Goal: Task Accomplishment & Management: Complete application form

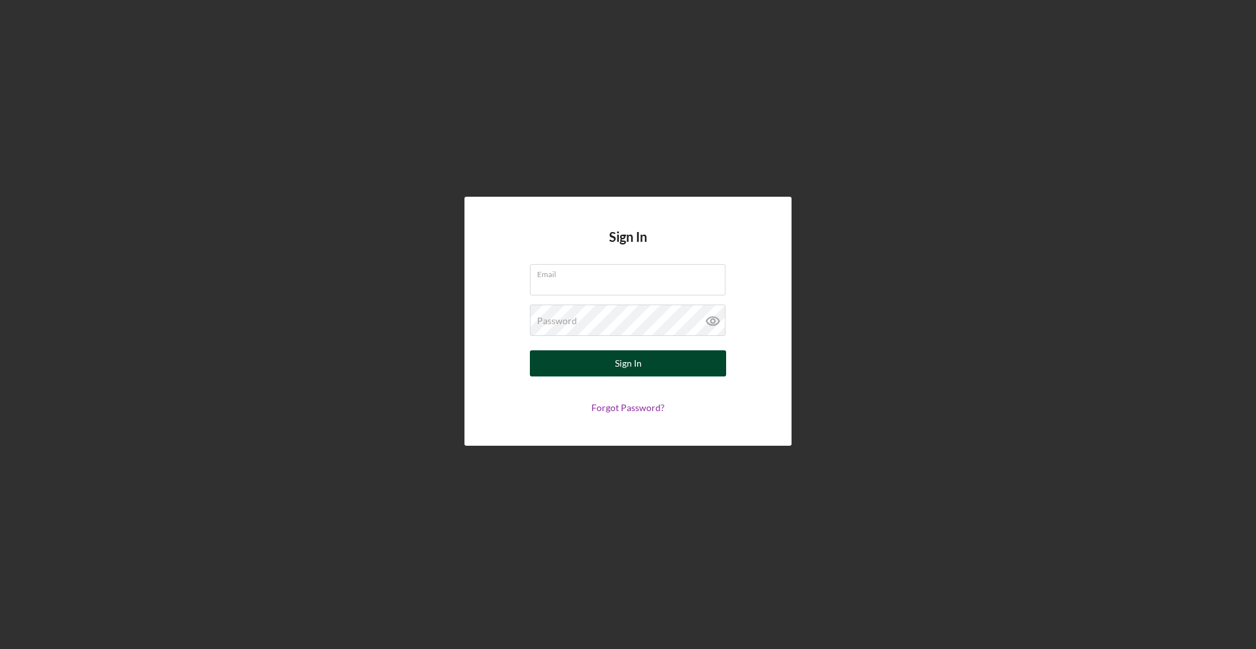
type input "[PERSON_NAME][EMAIL_ADDRESS][DOMAIN_NAME]"
click at [660, 353] on button "Sign In" at bounding box center [628, 364] width 196 height 26
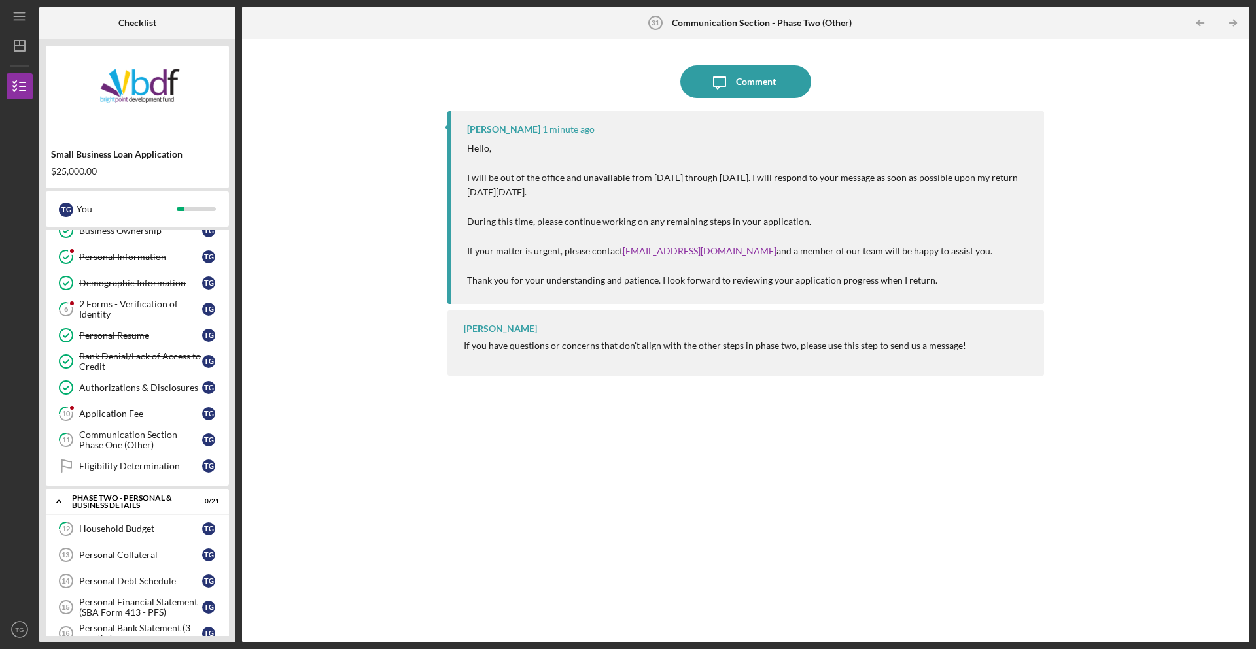
scroll to position [95, 0]
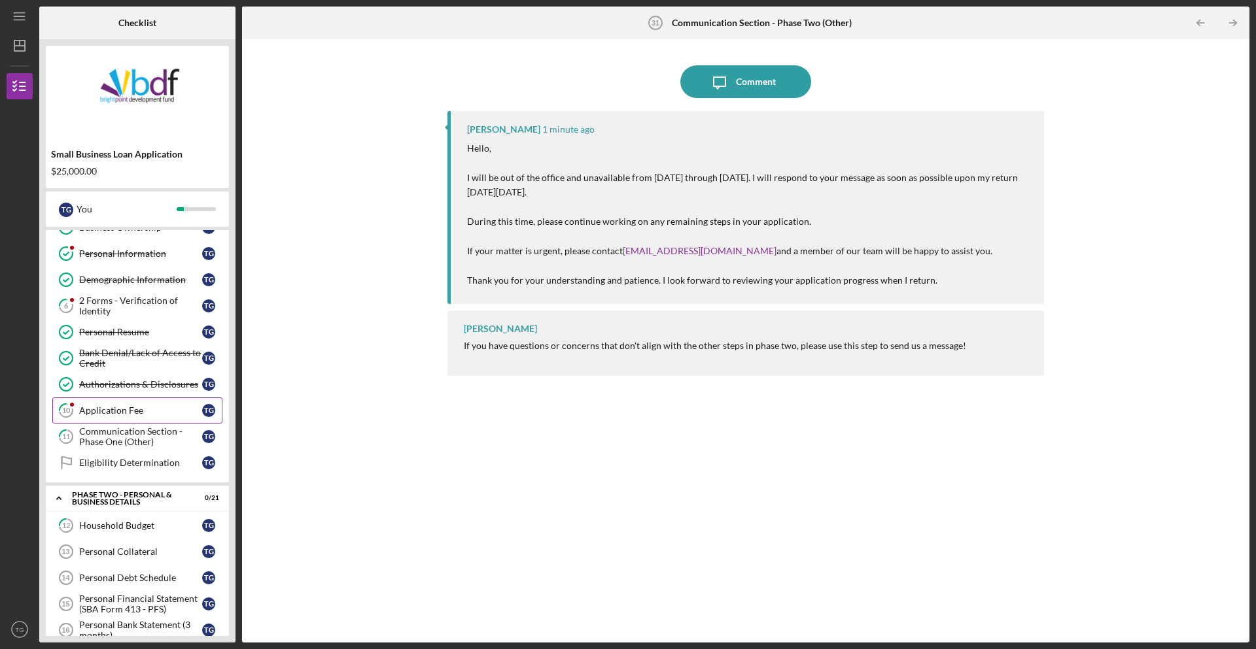
click at [167, 403] on link "10 Application Fee T G" at bounding box center [137, 411] width 170 height 26
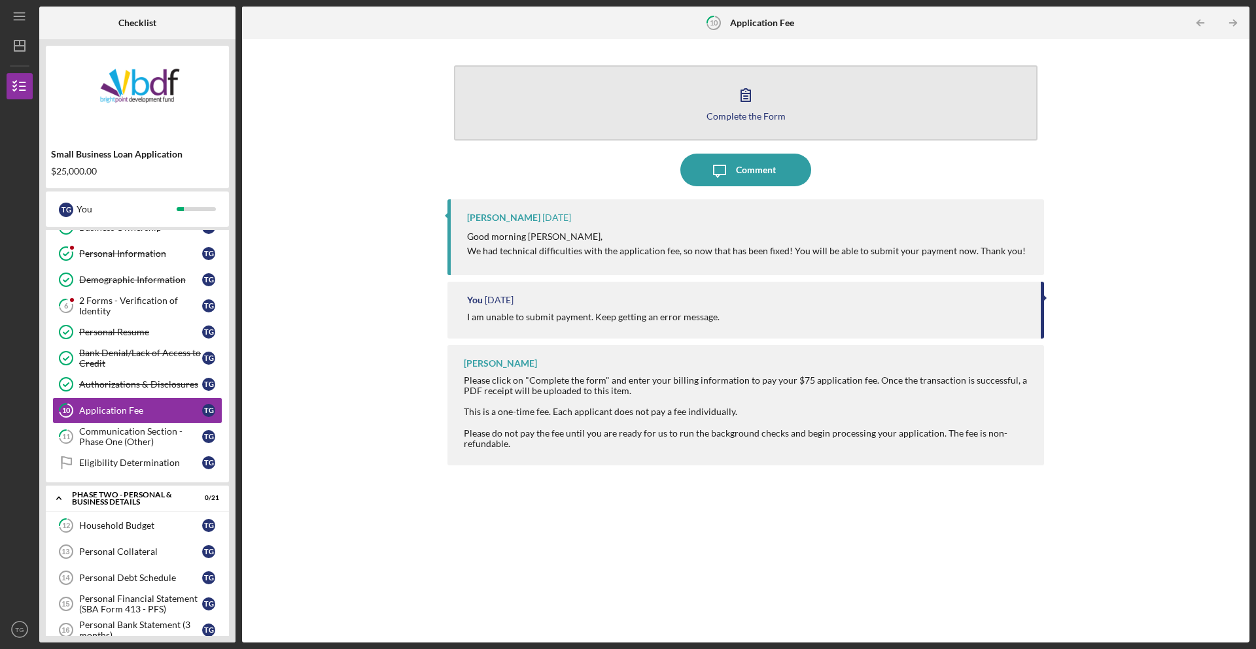
click at [755, 120] on div "Complete the Form" at bounding box center [745, 116] width 79 height 10
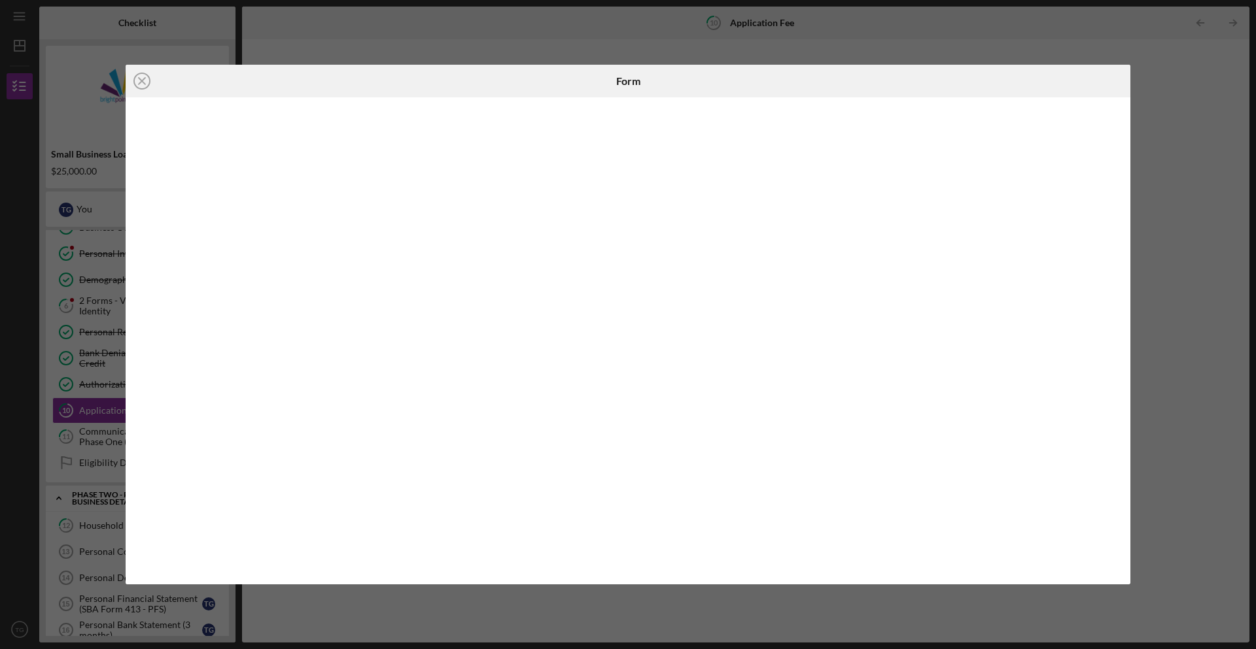
click at [455, 107] on div at bounding box center [628, 340] width 1004 height 487
click at [1255, 87] on div "Icon/Close Form" at bounding box center [628, 324] width 1256 height 649
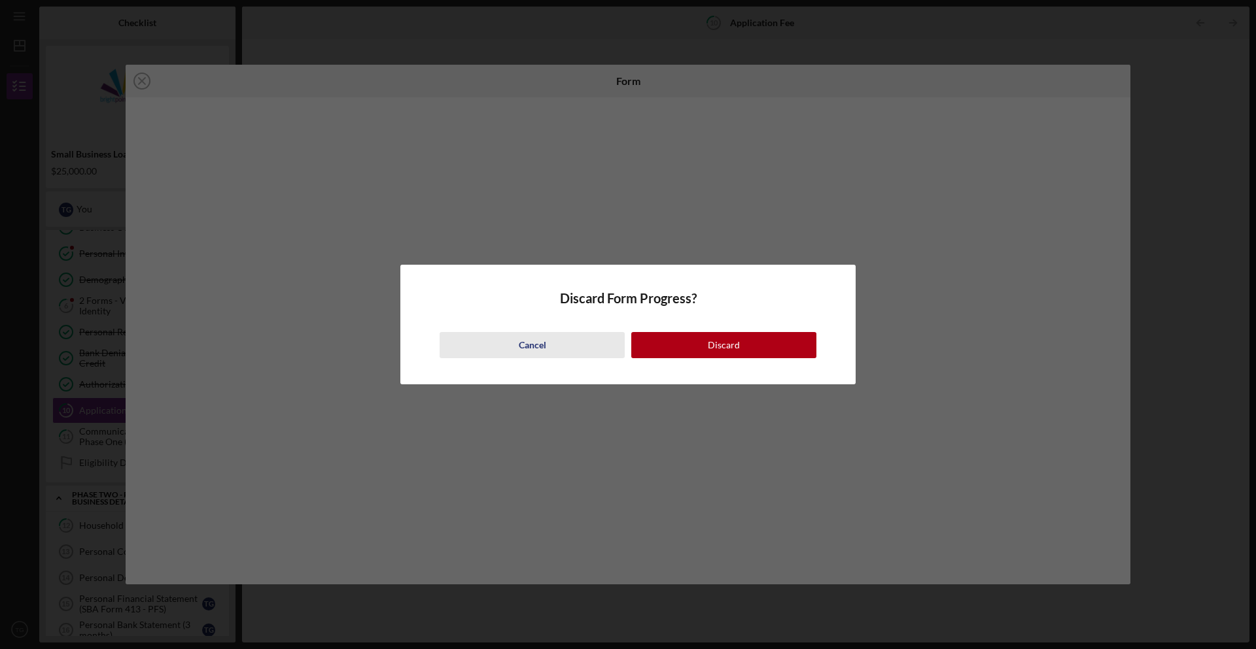
click at [548, 347] on button "Cancel" at bounding box center [531, 345] width 185 height 26
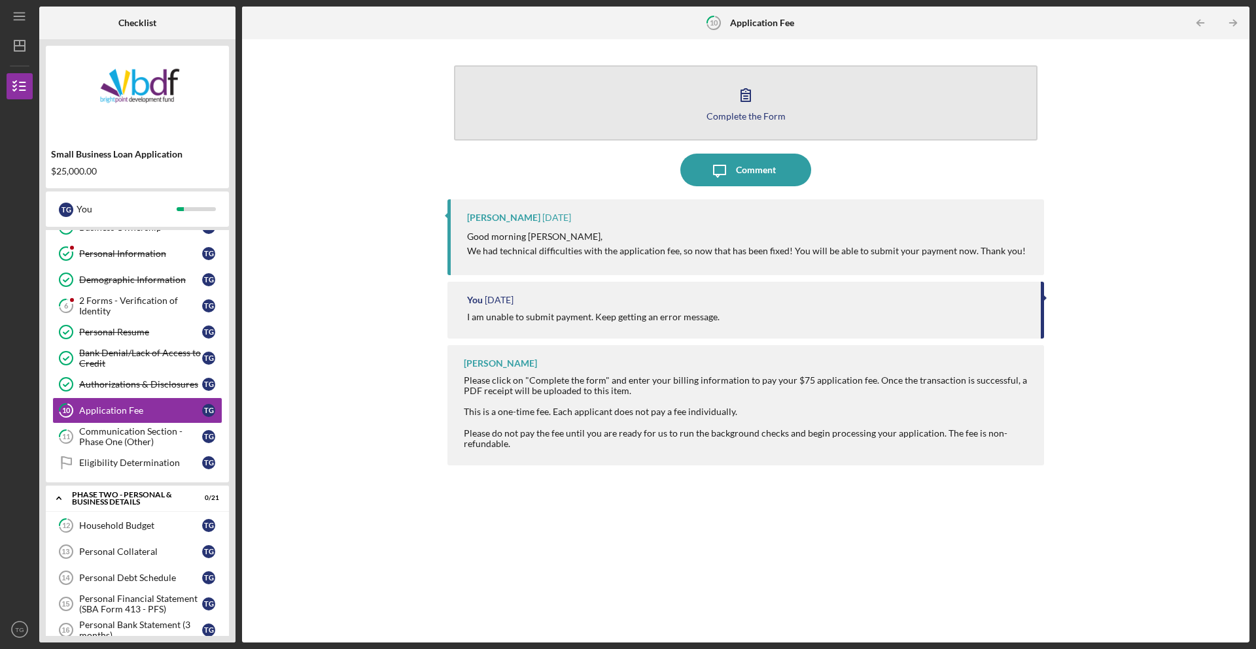
click at [737, 118] on div "Complete the Form" at bounding box center [745, 116] width 79 height 10
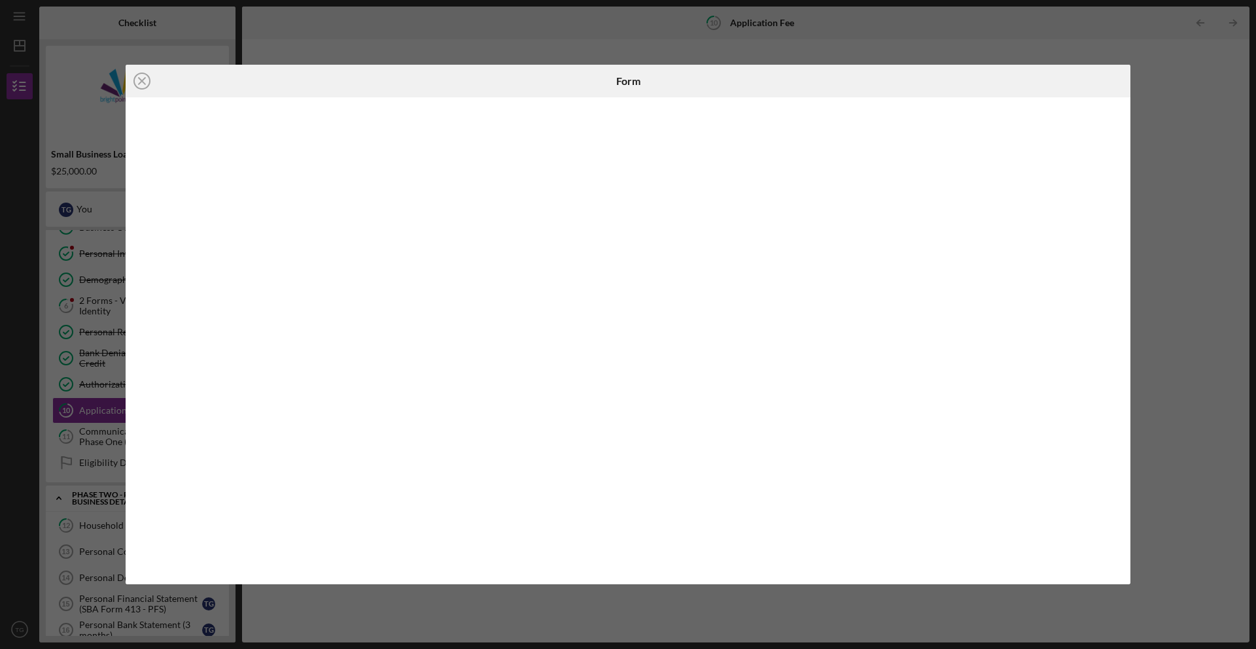
click at [818, 48] on div "Icon/Close Form" at bounding box center [628, 324] width 1256 height 649
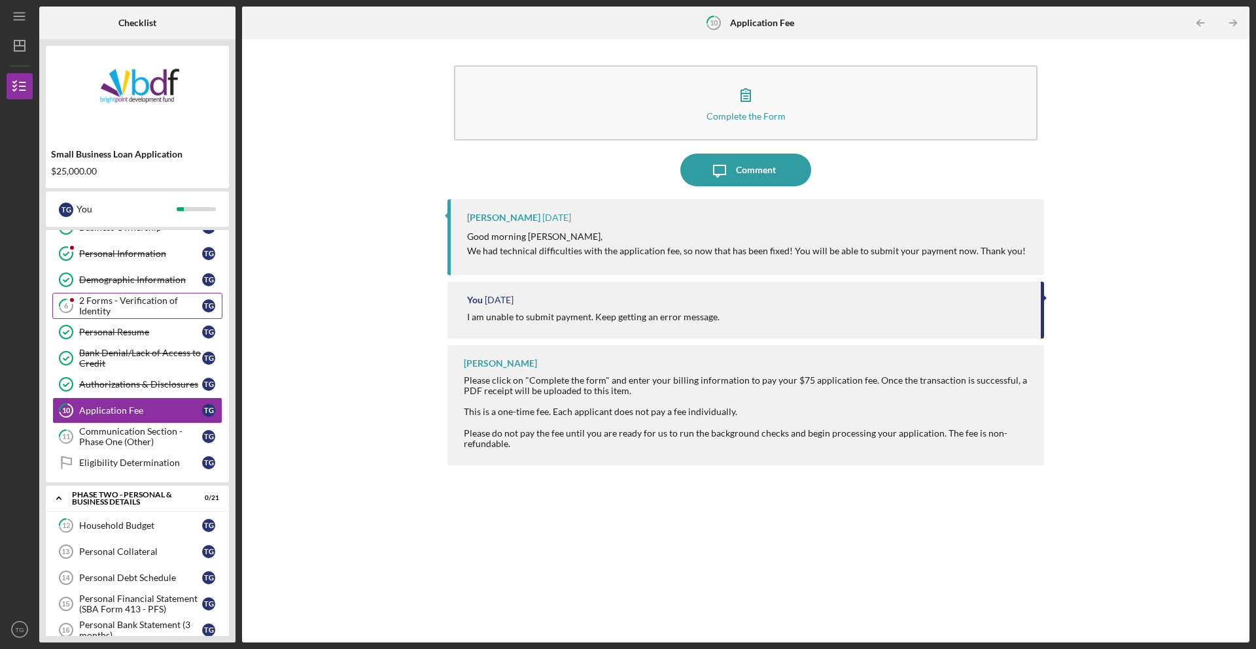
click at [140, 307] on div "2 Forms - Verification of Identity" at bounding box center [140, 306] width 123 height 21
